Goal: Task Accomplishment & Management: Manage account settings

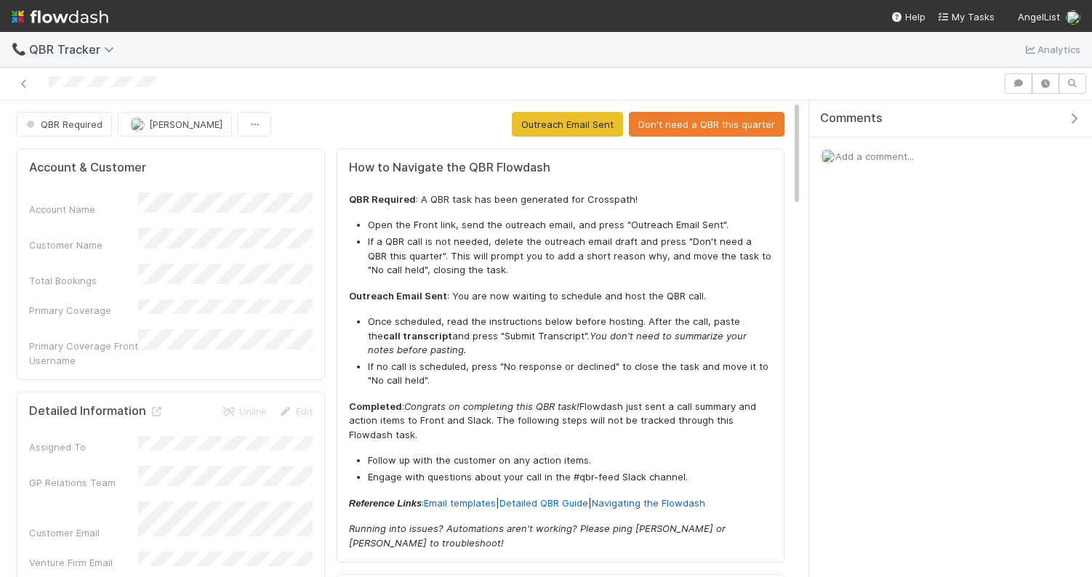
click at [337, 121] on div "QBR Required Connor Riley Outreach Email Sent Don't need a QBR this quarter" at bounding box center [401, 124] width 768 height 25
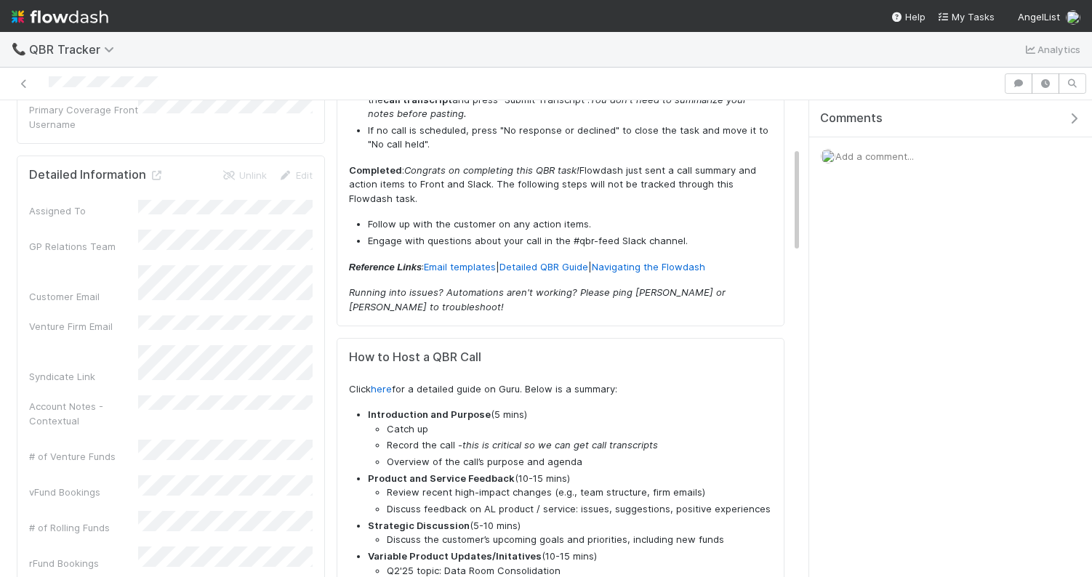
scroll to position [89, 0]
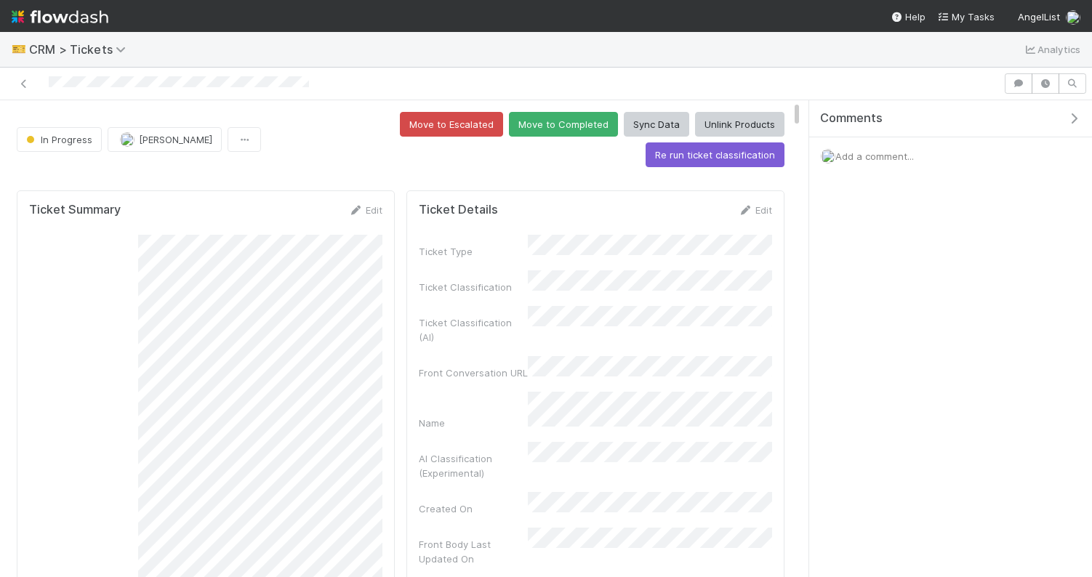
drag, startPoint x: 798, startPoint y: 391, endPoint x: 796, endPoint y: 83, distance: 308.4
click at [796, 83] on div "In Progress Durga Arjun Move to Escalated Move to Completed Sync Data Unlink Pr…" at bounding box center [546, 323] width 1092 height 510
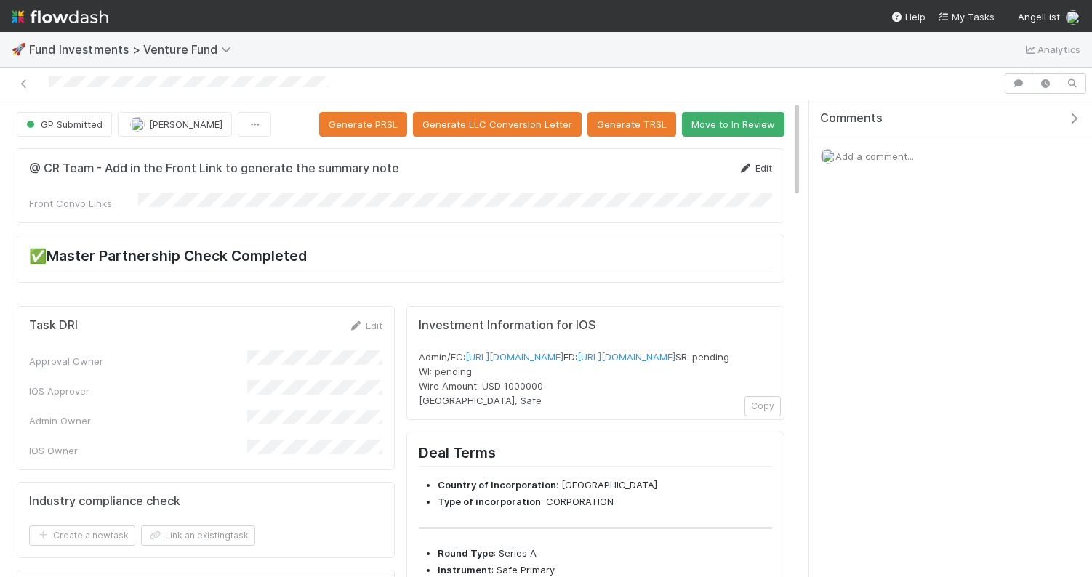
click at [756, 169] on link "Edit" at bounding box center [755, 168] width 34 height 12
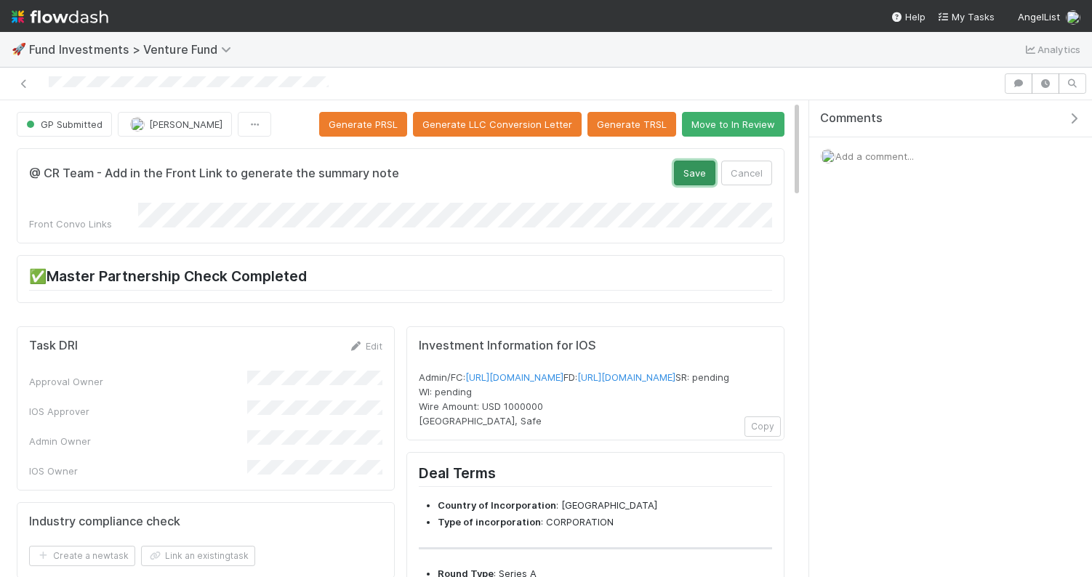
click at [701, 175] on button "Save" at bounding box center [694, 173] width 41 height 25
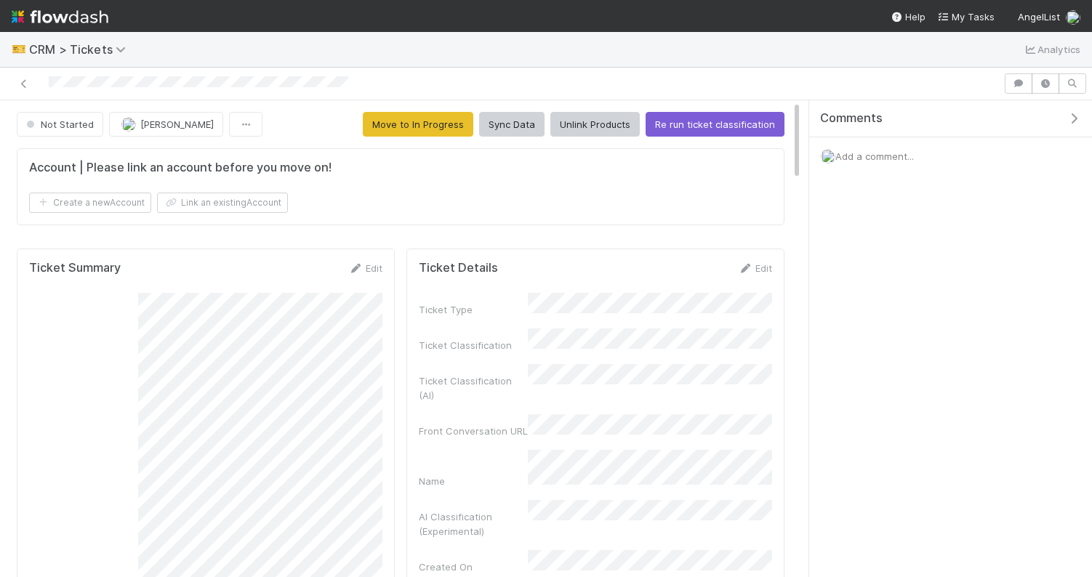
click at [889, 158] on span "Add a comment..." at bounding box center [875, 157] width 79 height 12
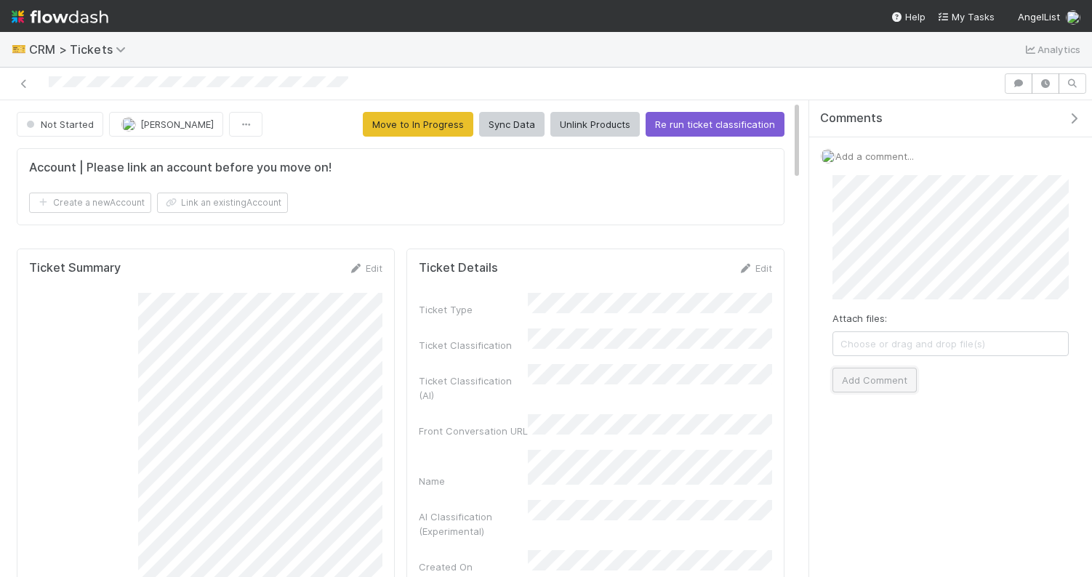
click at [889, 371] on button "Add Comment" at bounding box center [875, 380] width 84 height 25
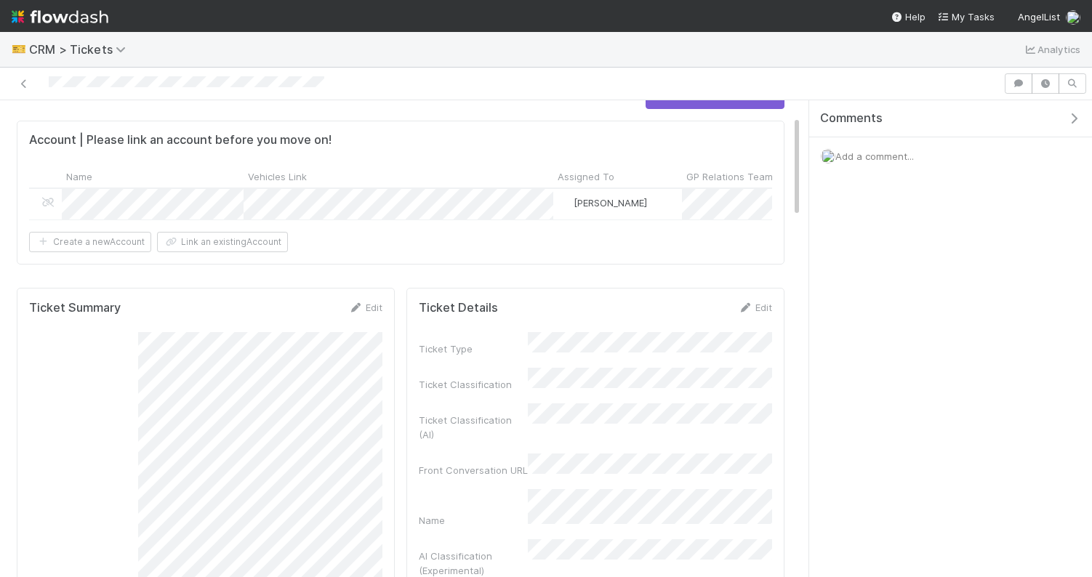
scroll to position [71, 0]
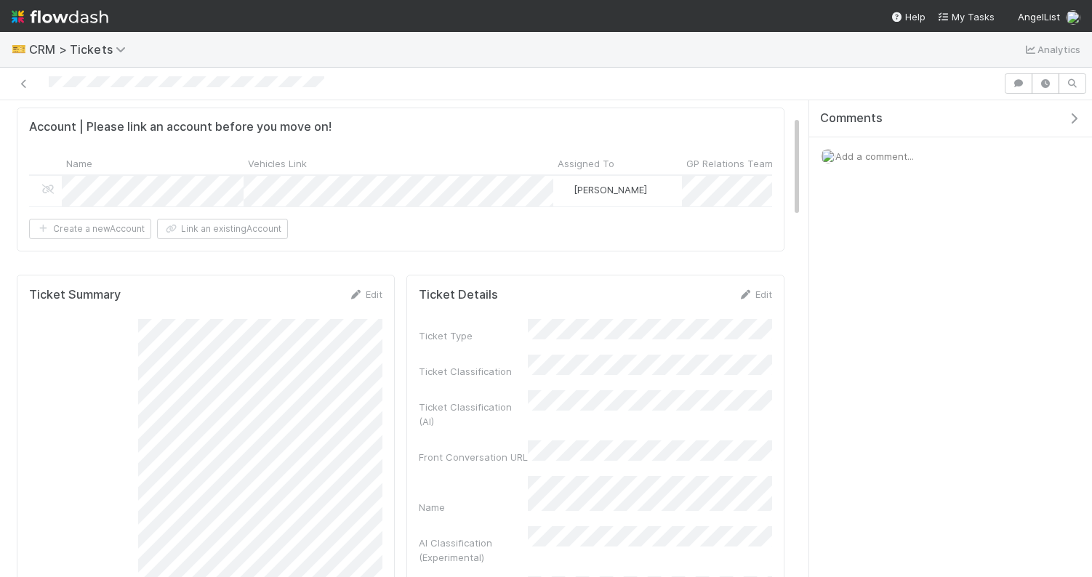
click at [873, 151] on span "Add a comment..." at bounding box center [875, 157] width 79 height 12
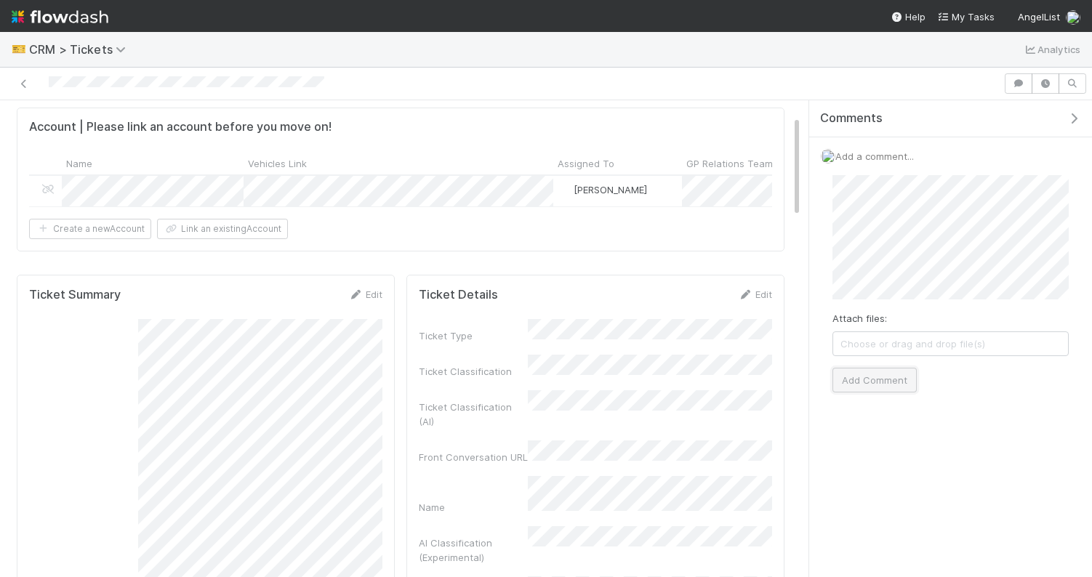
click at [845, 369] on button "Add Comment" at bounding box center [875, 380] width 84 height 25
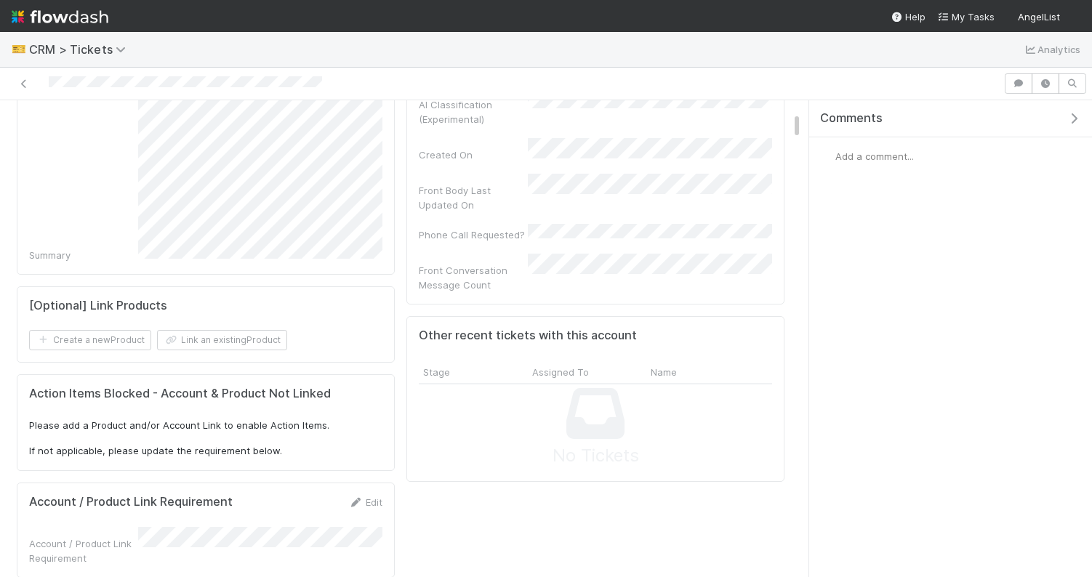
scroll to position [443, 0]
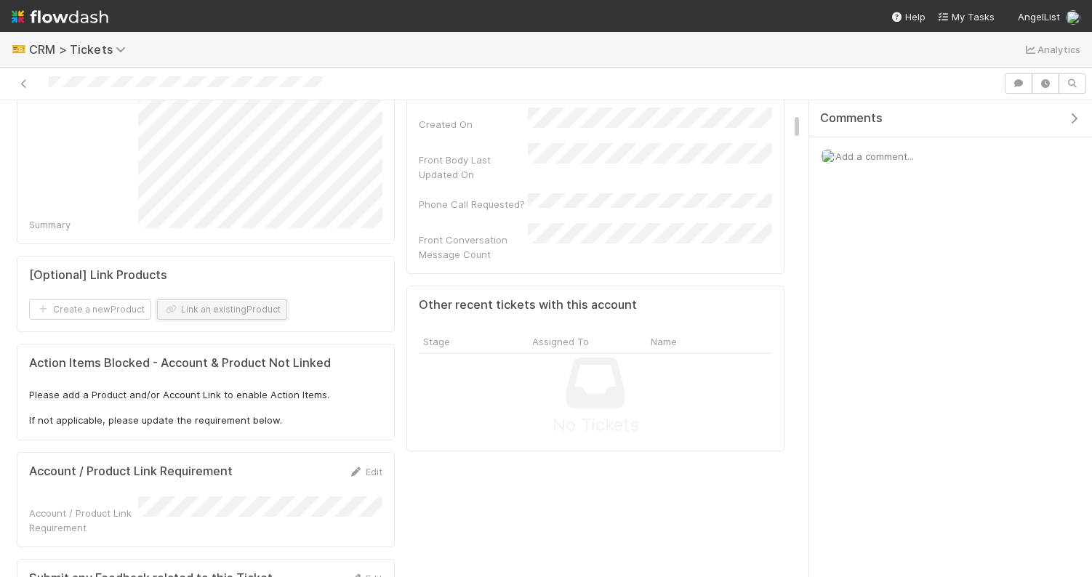
click at [279, 306] on button "Link an existing Product" at bounding box center [222, 310] width 130 height 20
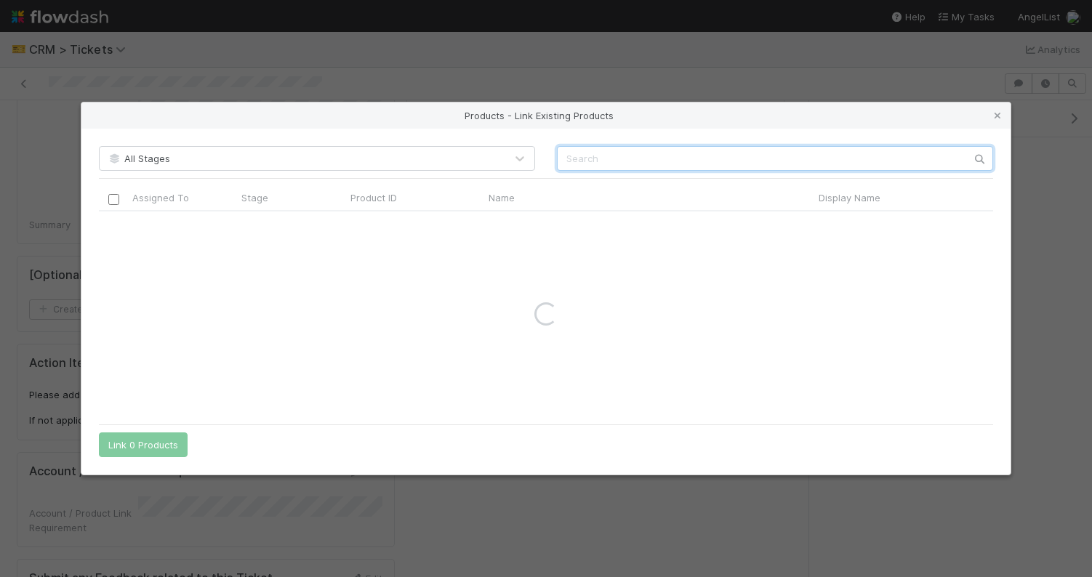
click at [624, 159] on input "text" at bounding box center [775, 158] width 436 height 25
paste input "TH-0830 Fund I, a series of [PERSON_NAME]"
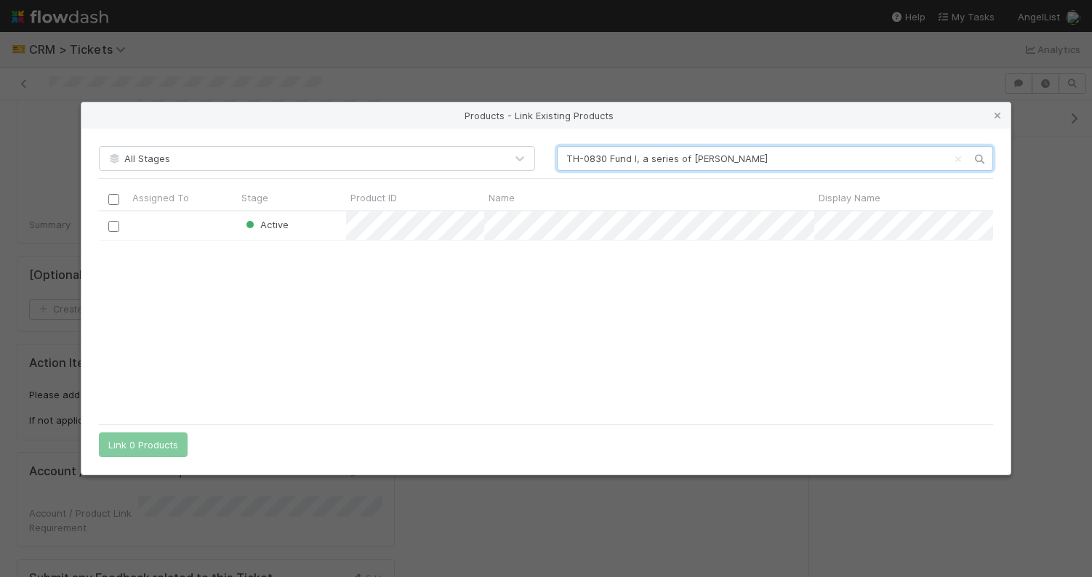
scroll to position [205, 895]
type input "TH-0830 Fund I, a series of [PERSON_NAME]"
click at [113, 225] on input "checkbox" at bounding box center [113, 226] width 11 height 11
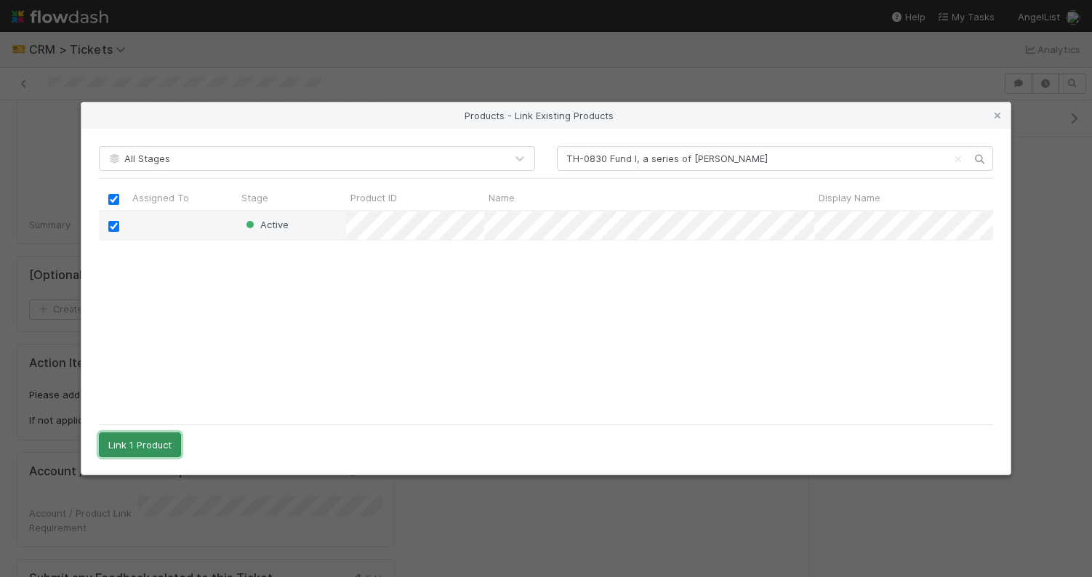
click at [138, 446] on button "Link 1 Product" at bounding box center [140, 445] width 82 height 25
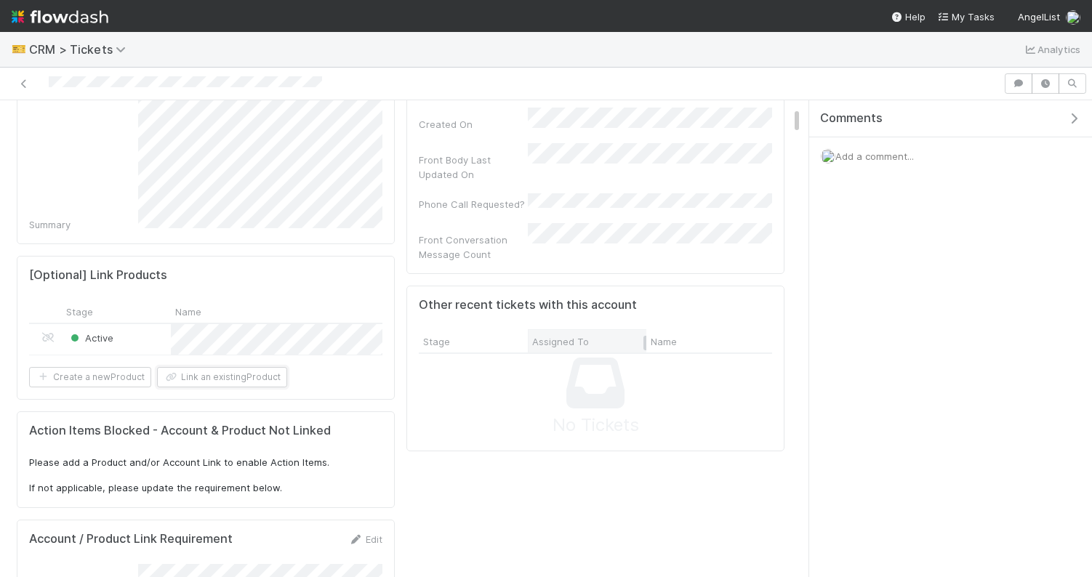
scroll to position [0, 0]
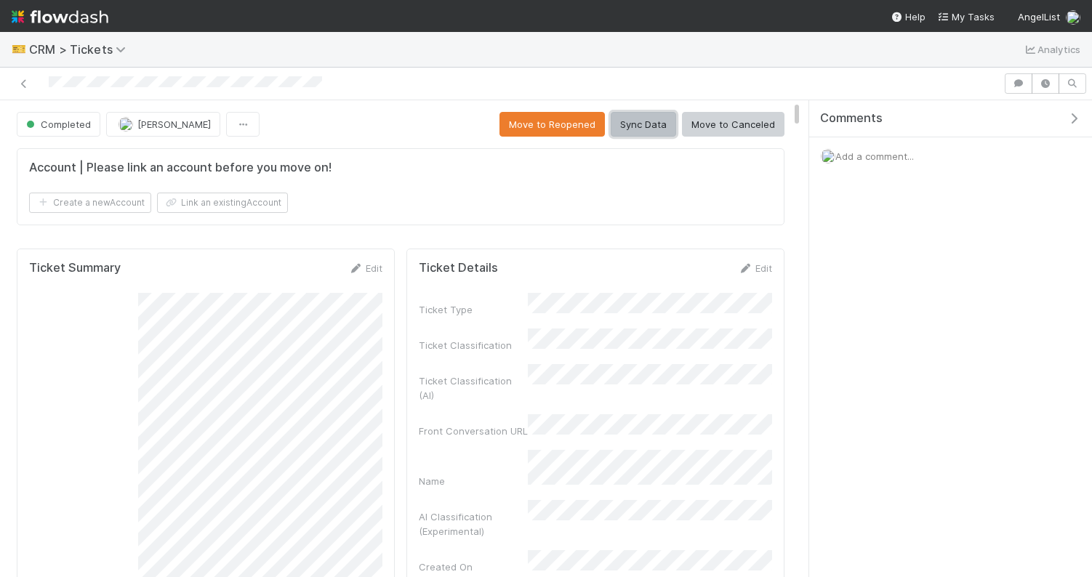
click at [656, 126] on button "Sync Data" at bounding box center [643, 124] width 65 height 25
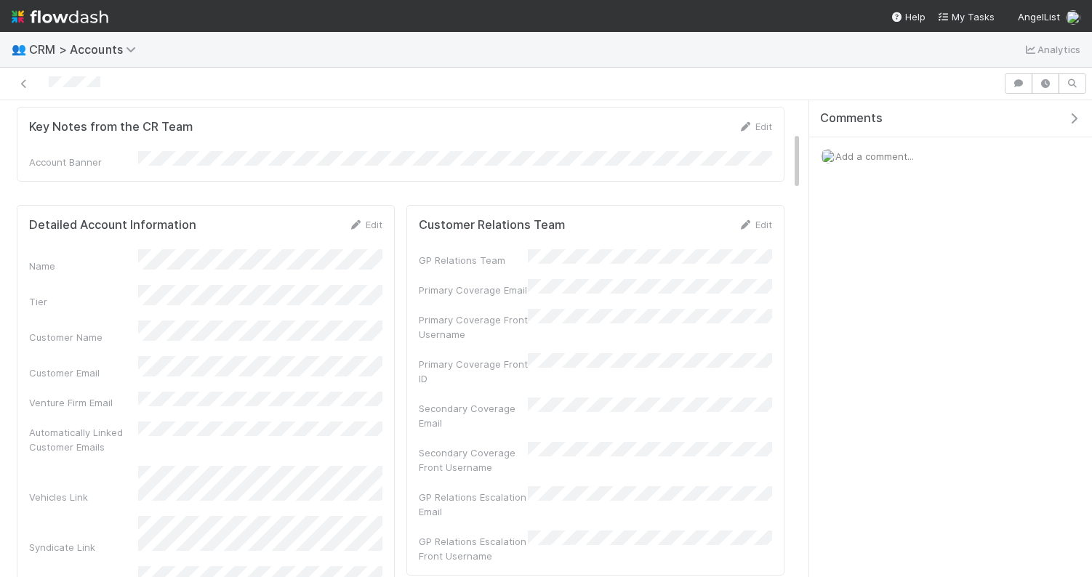
scroll to position [287, 0]
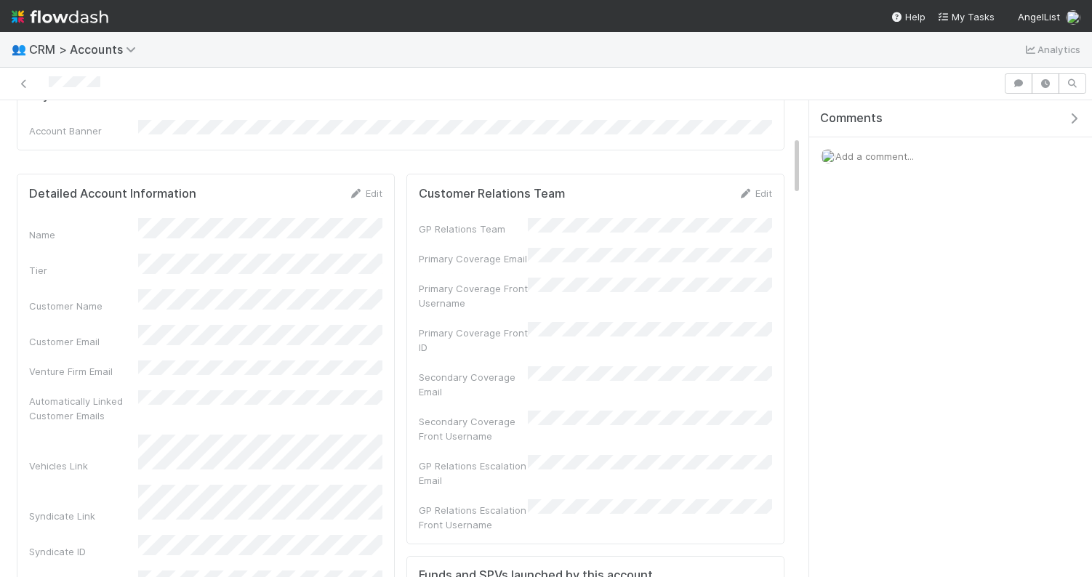
click at [760, 186] on div "Edit" at bounding box center [755, 193] width 34 height 15
click at [760, 190] on link "Edit" at bounding box center [755, 194] width 34 height 12
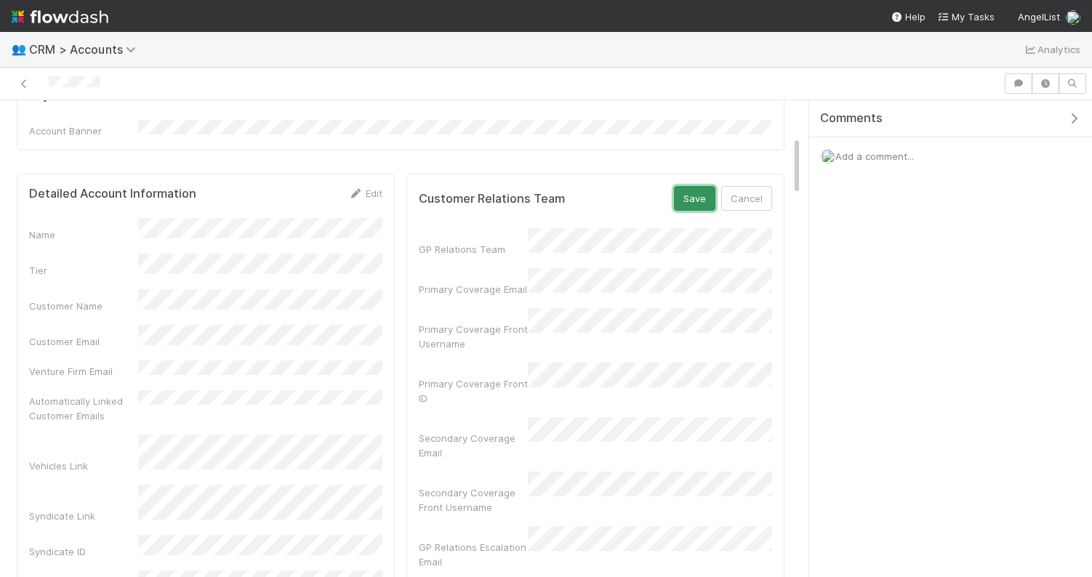
click at [690, 193] on button "Save" at bounding box center [694, 198] width 41 height 25
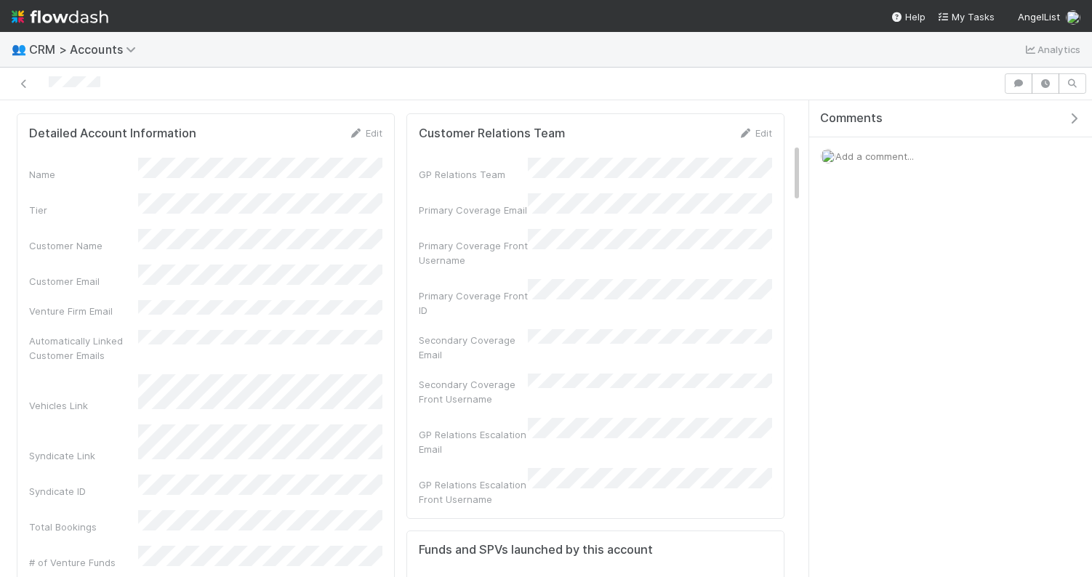
scroll to position [353, 0]
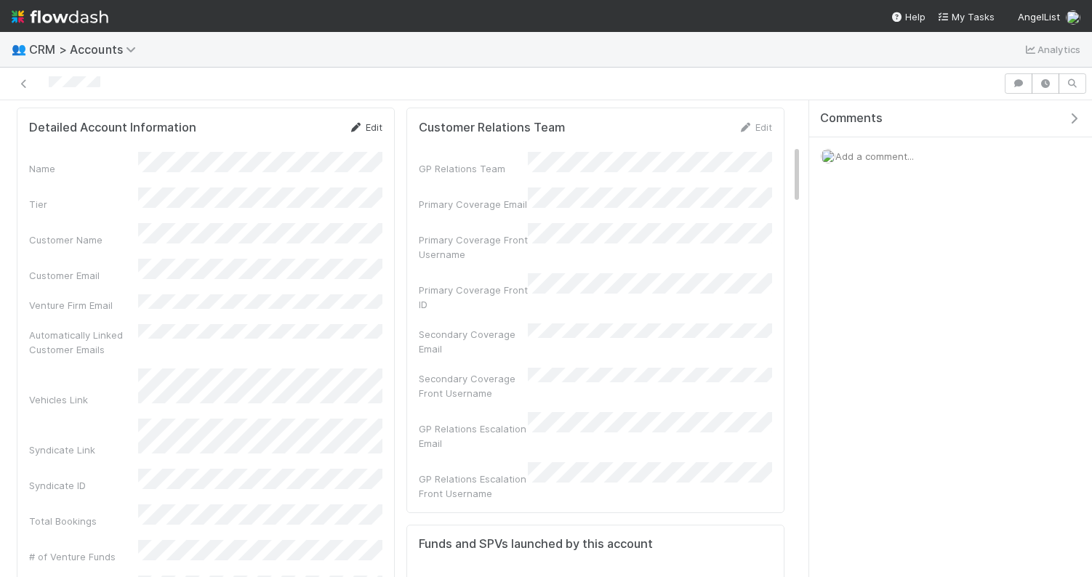
click at [375, 124] on link "Edit" at bounding box center [365, 127] width 34 height 12
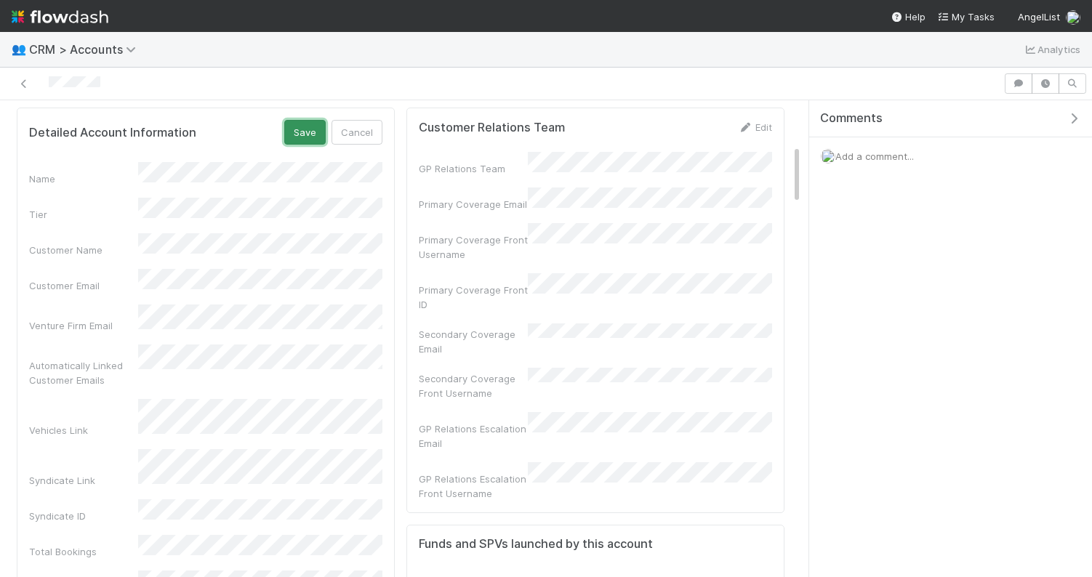
click at [303, 127] on button "Save" at bounding box center [304, 132] width 41 height 25
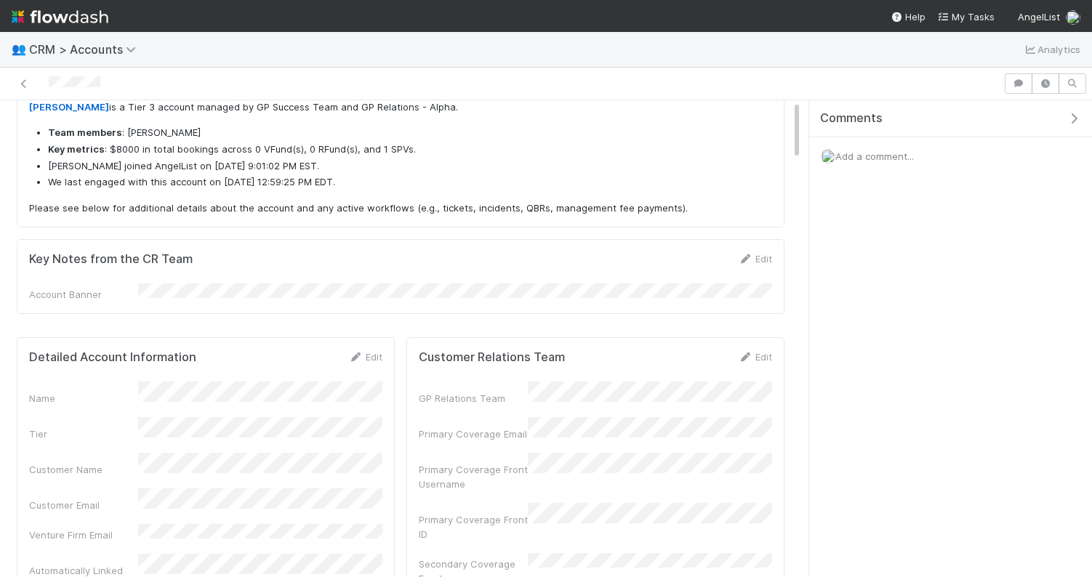
scroll to position [0, 0]
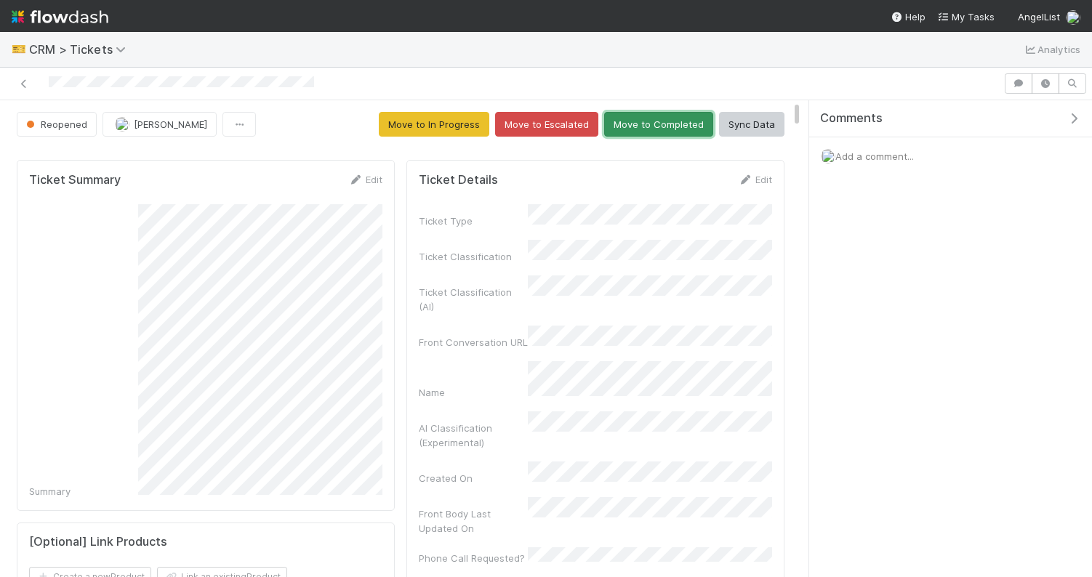
click at [630, 125] on button "Move to Completed" at bounding box center [658, 124] width 109 height 25
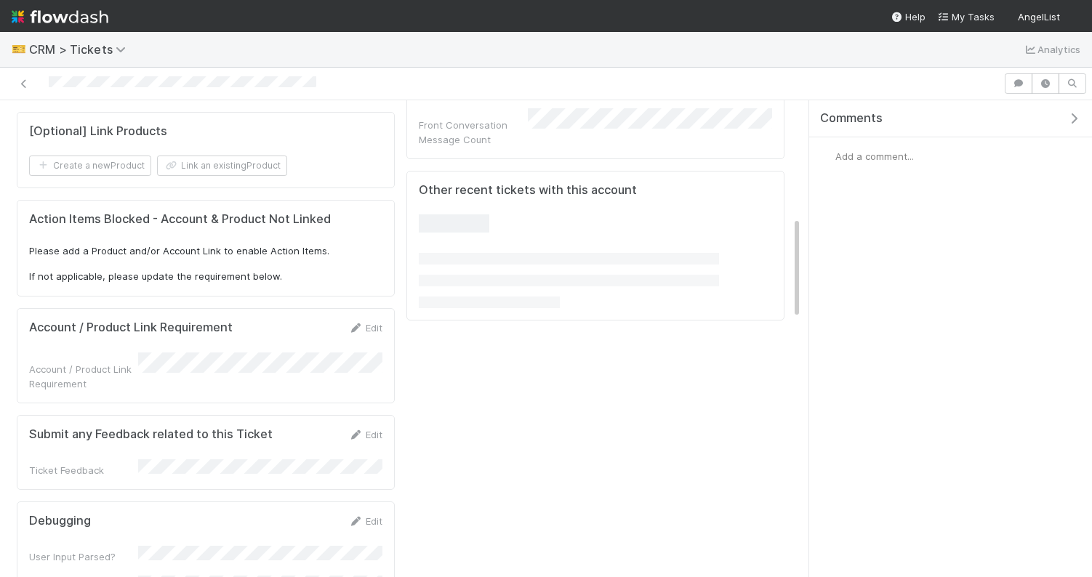
scroll to position [565, 0]
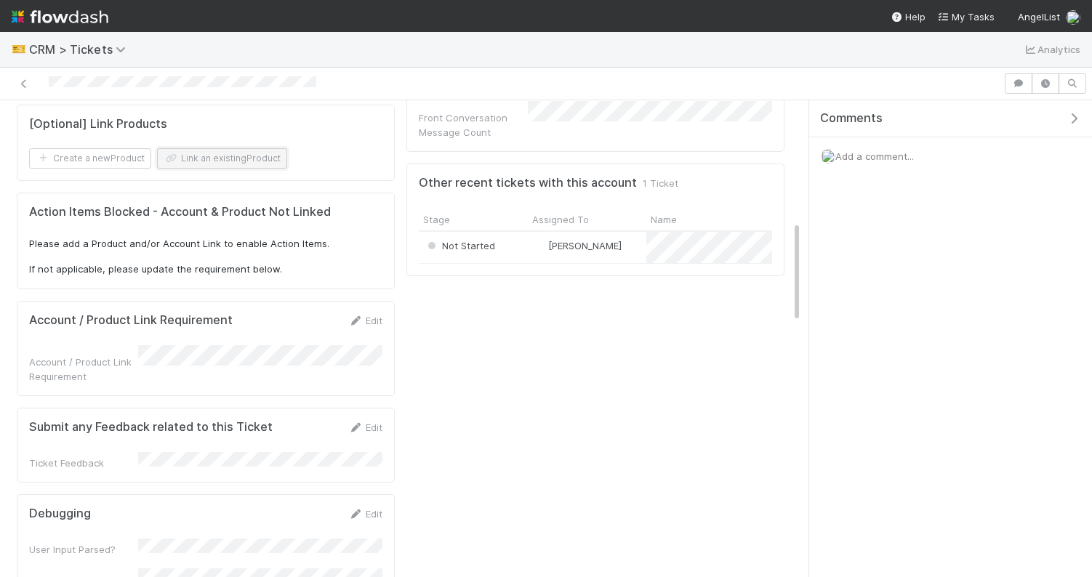
click at [241, 149] on button "Link an existing Product" at bounding box center [222, 158] width 130 height 20
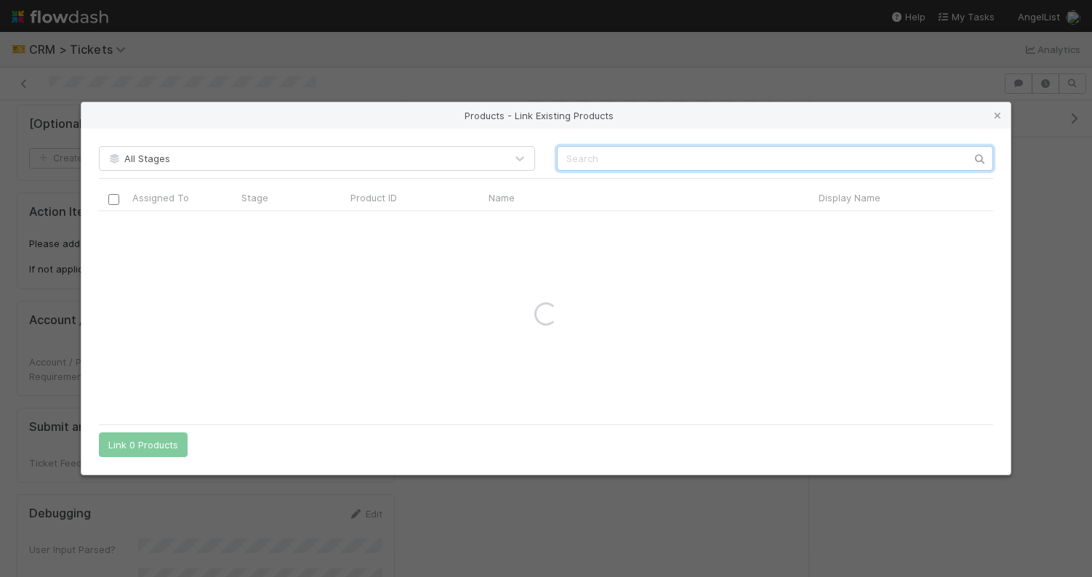
click at [618, 153] on input "text" at bounding box center [775, 158] width 436 height 25
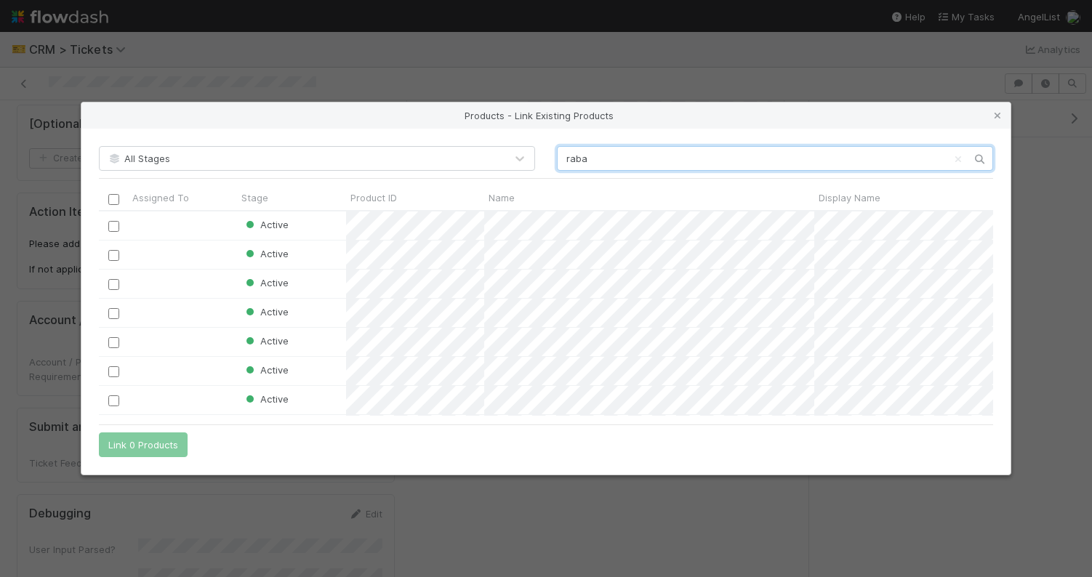
scroll to position [205, 895]
type input "raba"
click at [111, 315] on input "checkbox" at bounding box center [113, 313] width 11 height 11
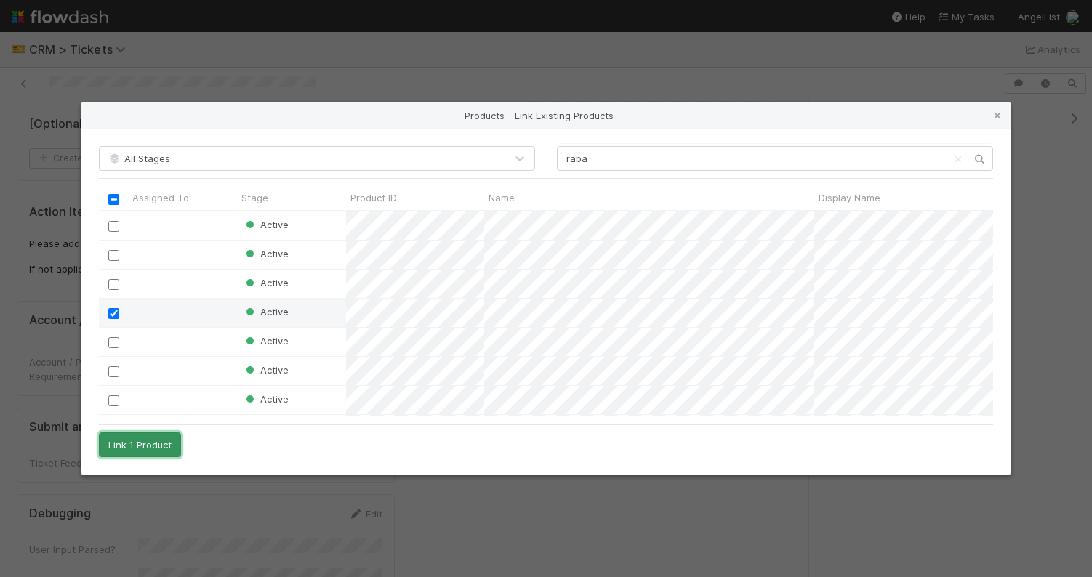
click at [161, 454] on button "Link 1 Product" at bounding box center [140, 445] width 82 height 25
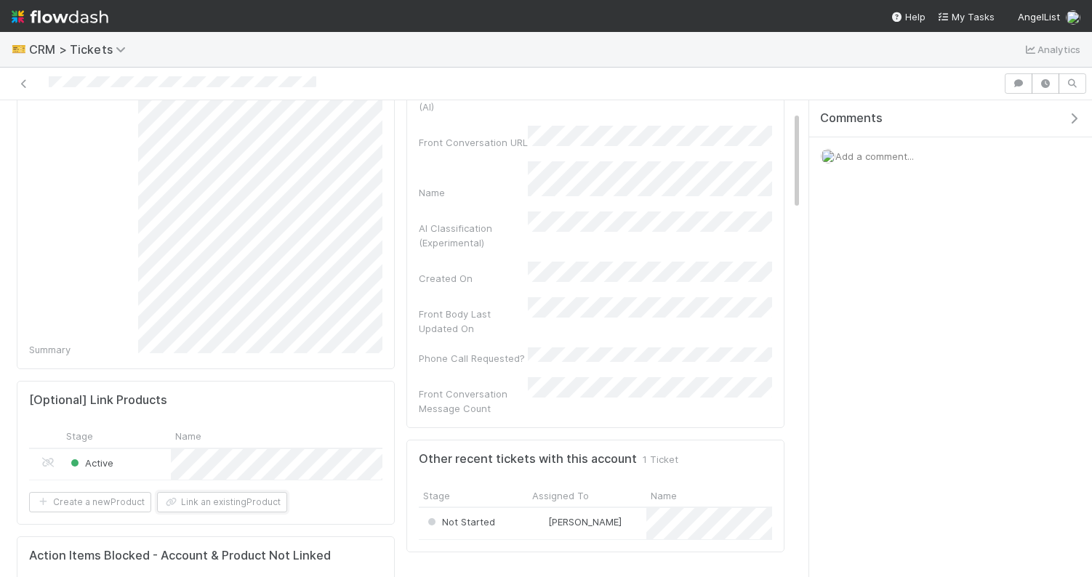
scroll to position [0, 0]
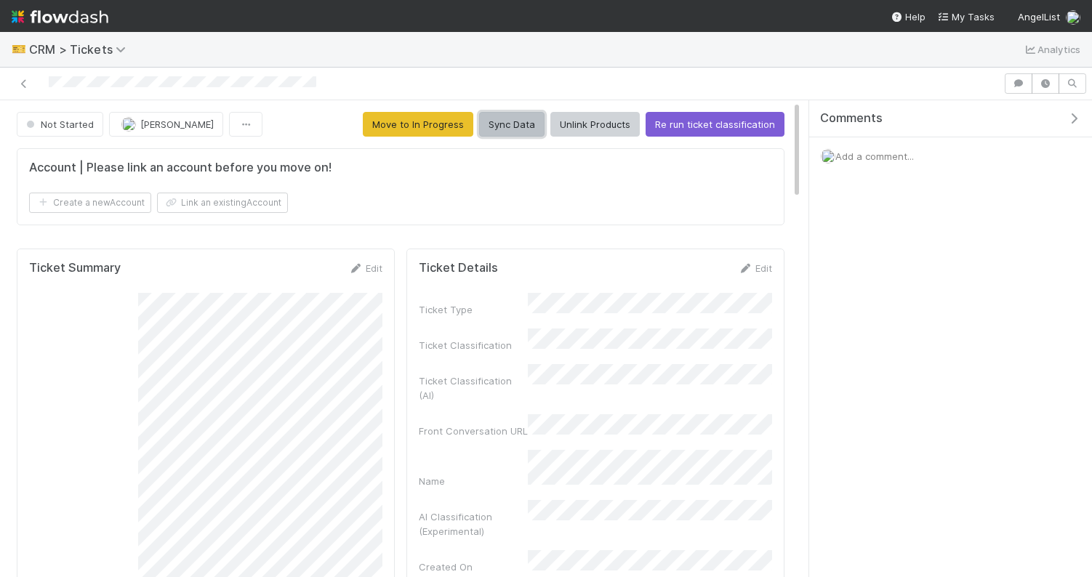
click at [511, 129] on button "Sync Data" at bounding box center [511, 124] width 65 height 25
